Goal: Information Seeking & Learning: Find specific fact

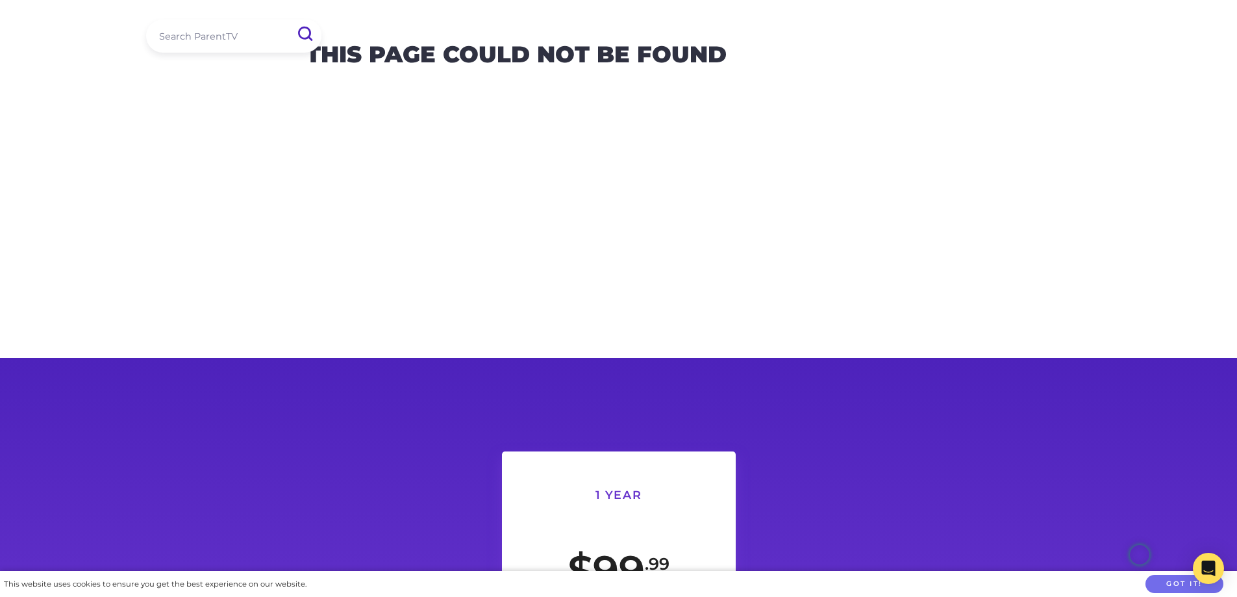
click at [244, 49] on input "search" at bounding box center [233, 35] width 175 height 33
paste input "creen-Time-vs-Green-Time"
click at [305, 40] on input "submit" at bounding box center [304, 34] width 32 height 28
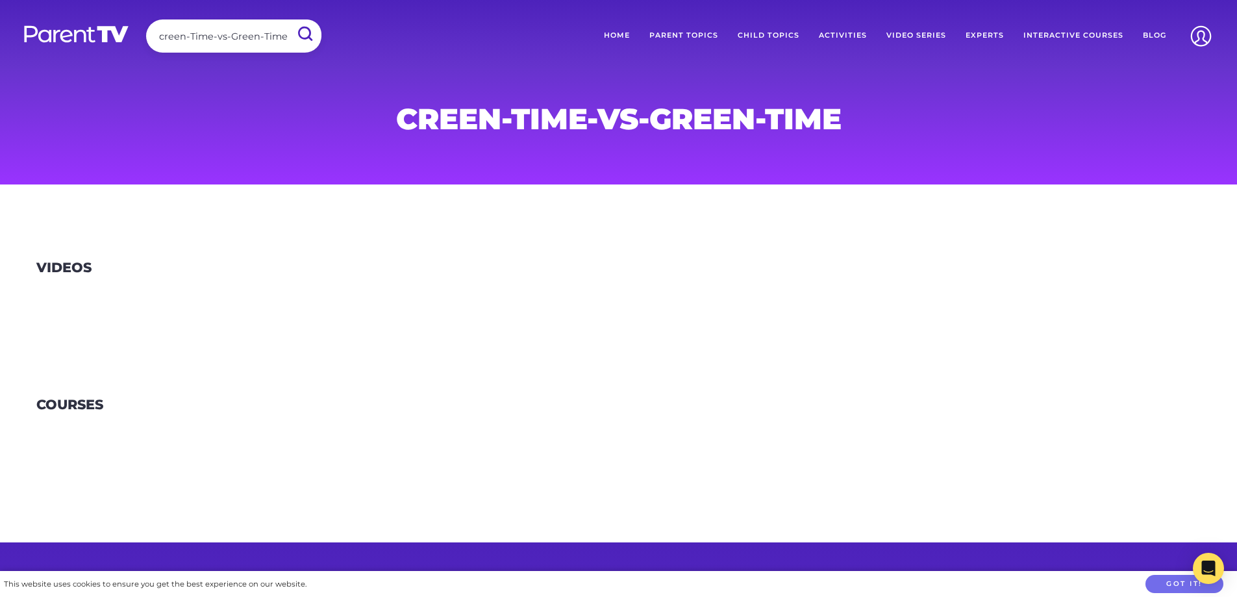
click at [157, 36] on input "creen-Time-vs-Green-Time" at bounding box center [233, 35] width 175 height 33
type input "screen-Time-vs-Green-Time"
click at [288, 19] on input "submit" at bounding box center [305, 33] width 34 height 29
